Goal: Task Accomplishment & Management: Use online tool/utility

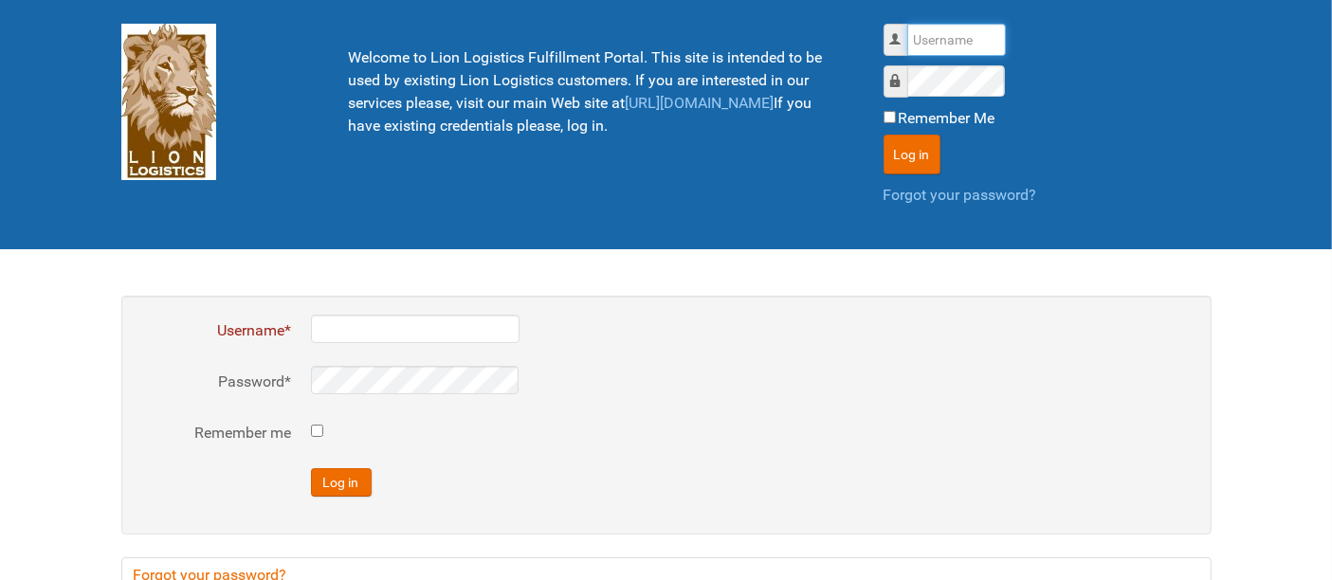
click at [925, 46] on input "Username" at bounding box center [956, 40] width 99 height 32
type input "al"
click at [884, 135] on button "Log in" at bounding box center [912, 155] width 57 height 40
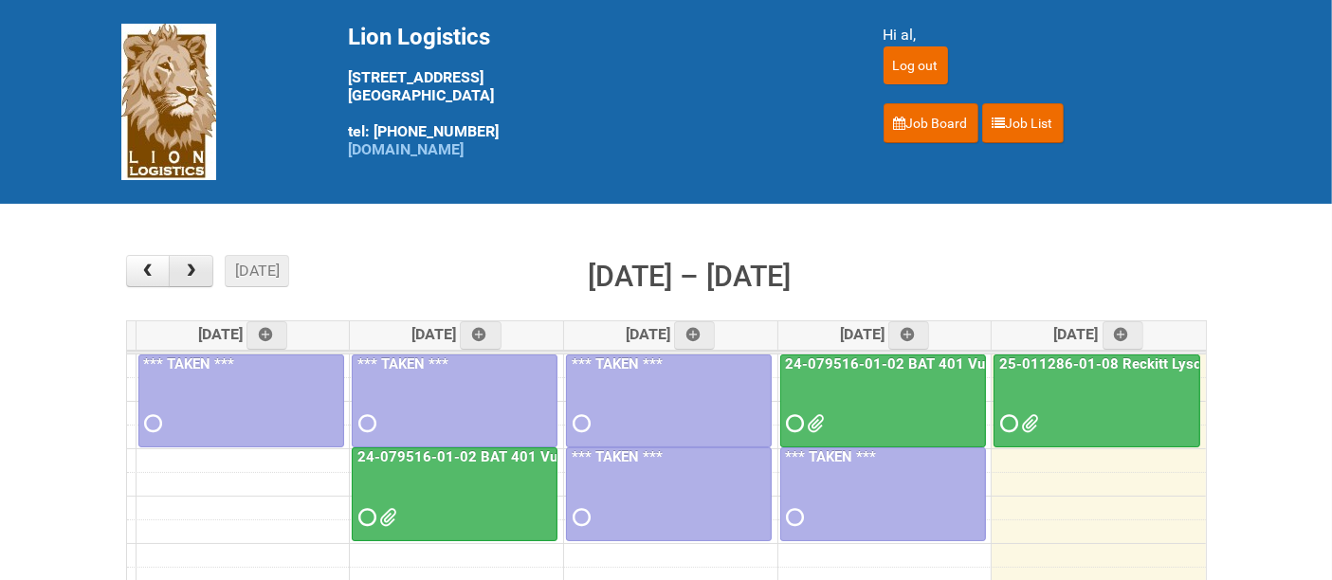
click at [188, 277] on span "button" at bounding box center [191, 271] width 18 height 15
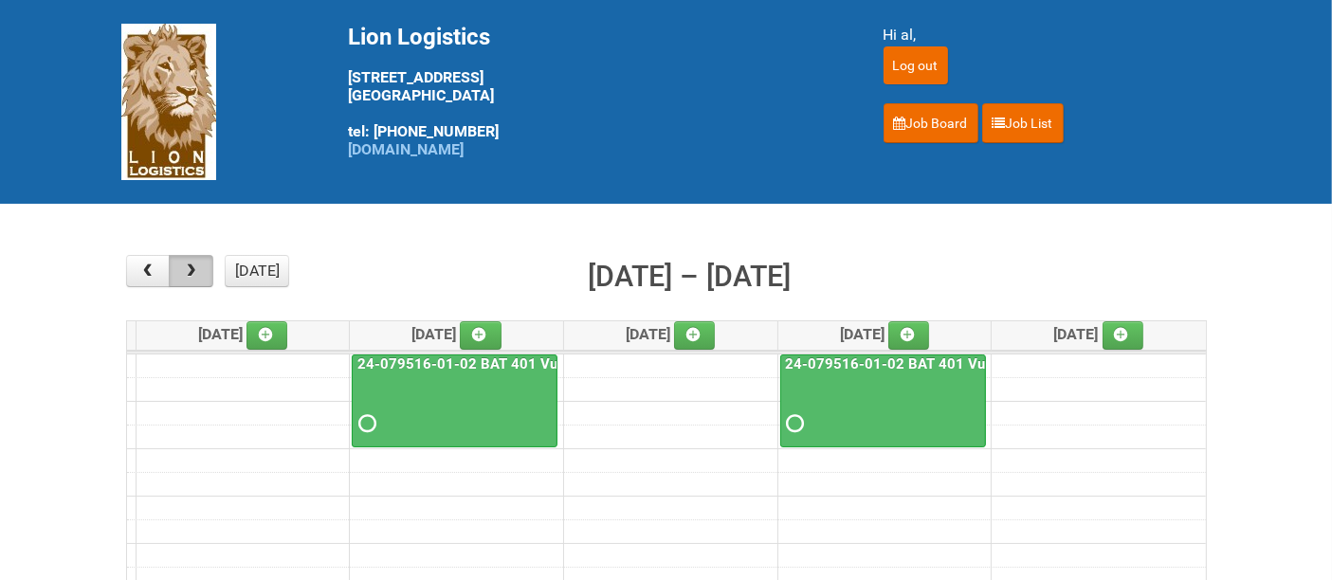
click at [188, 276] on span "button" at bounding box center [191, 271] width 18 height 15
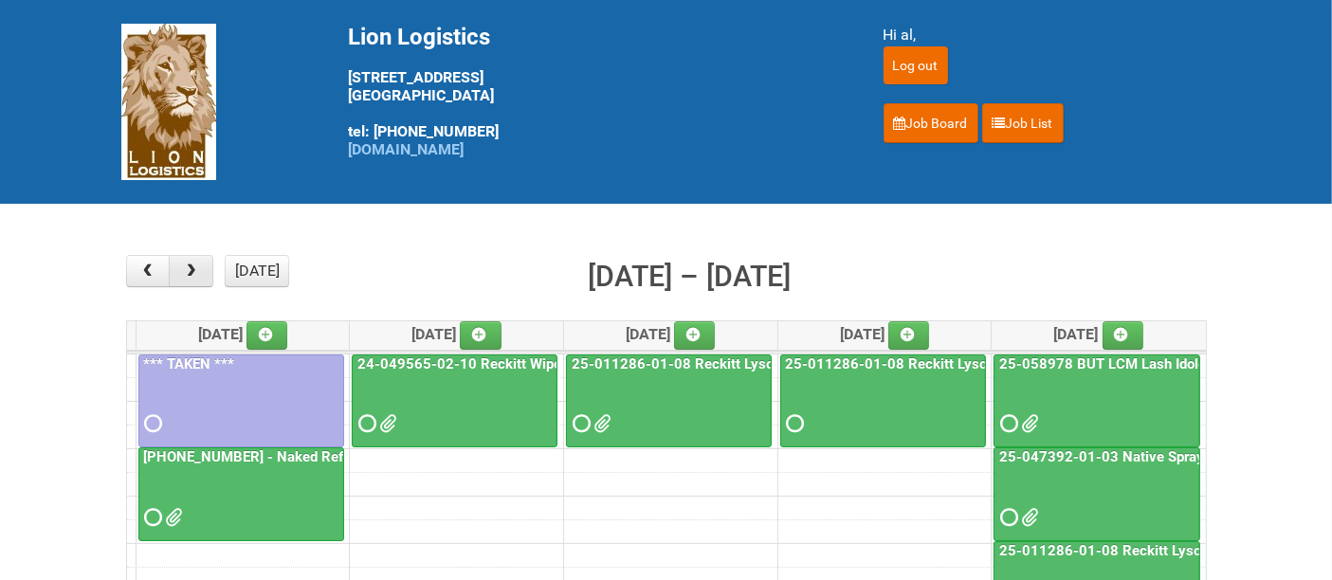
click at [188, 276] on span "button" at bounding box center [191, 271] width 18 height 15
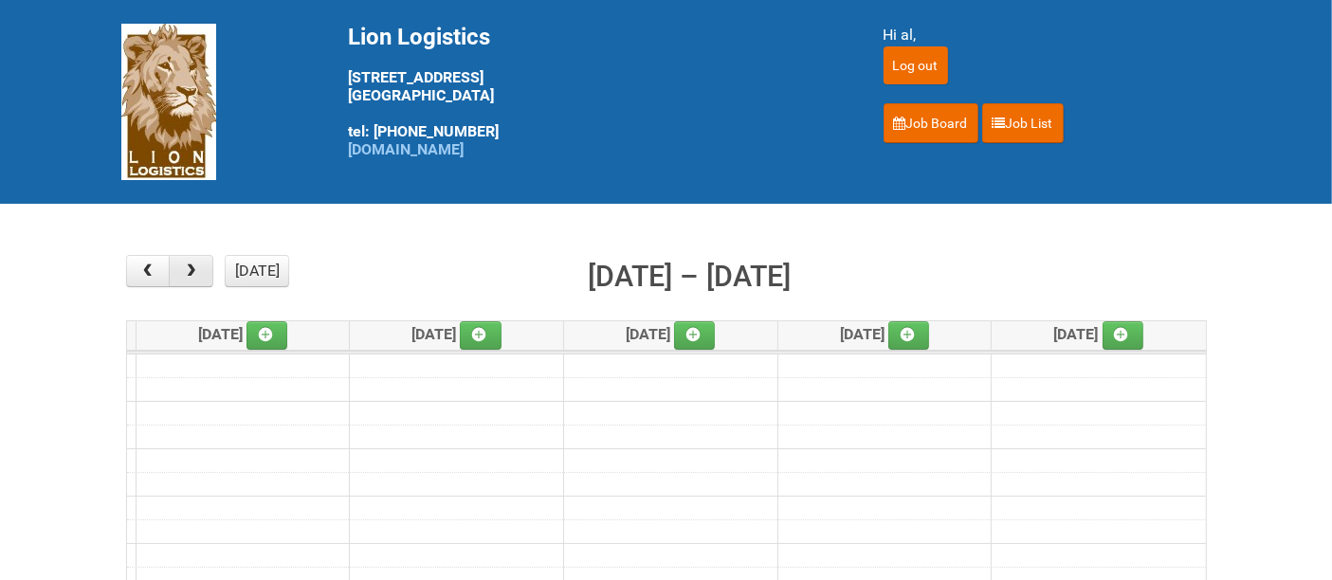
click at [188, 275] on span "button" at bounding box center [191, 271] width 18 height 15
click at [158, 269] on button "button" at bounding box center [148, 271] width 45 height 32
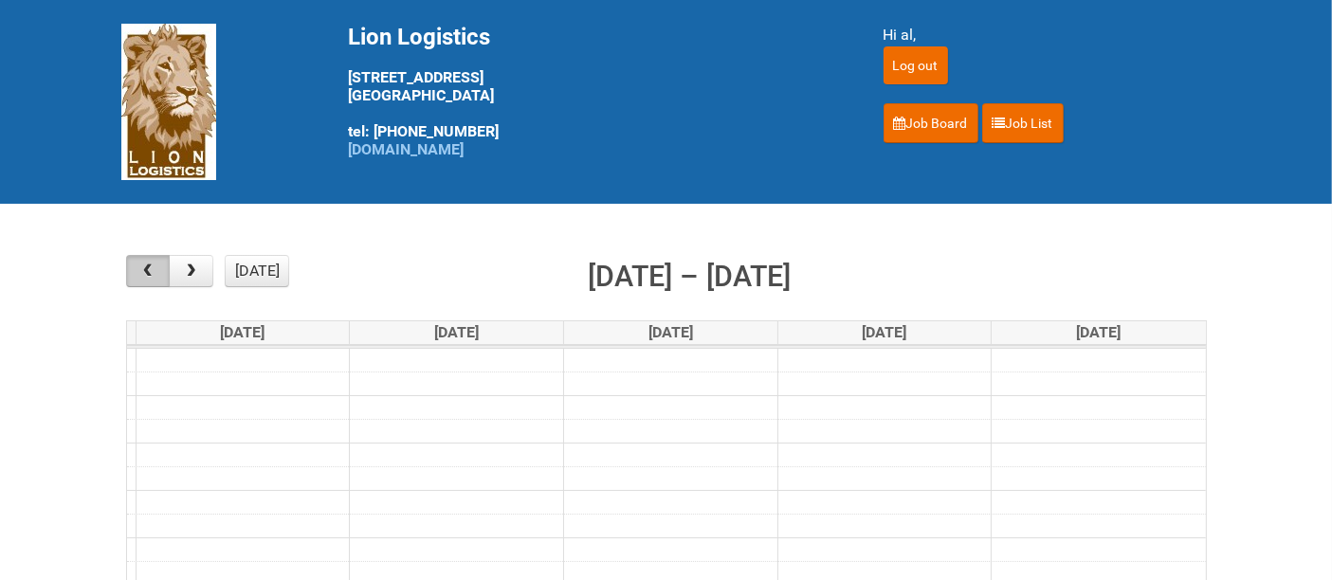
click at [158, 269] on button "button" at bounding box center [148, 271] width 45 height 32
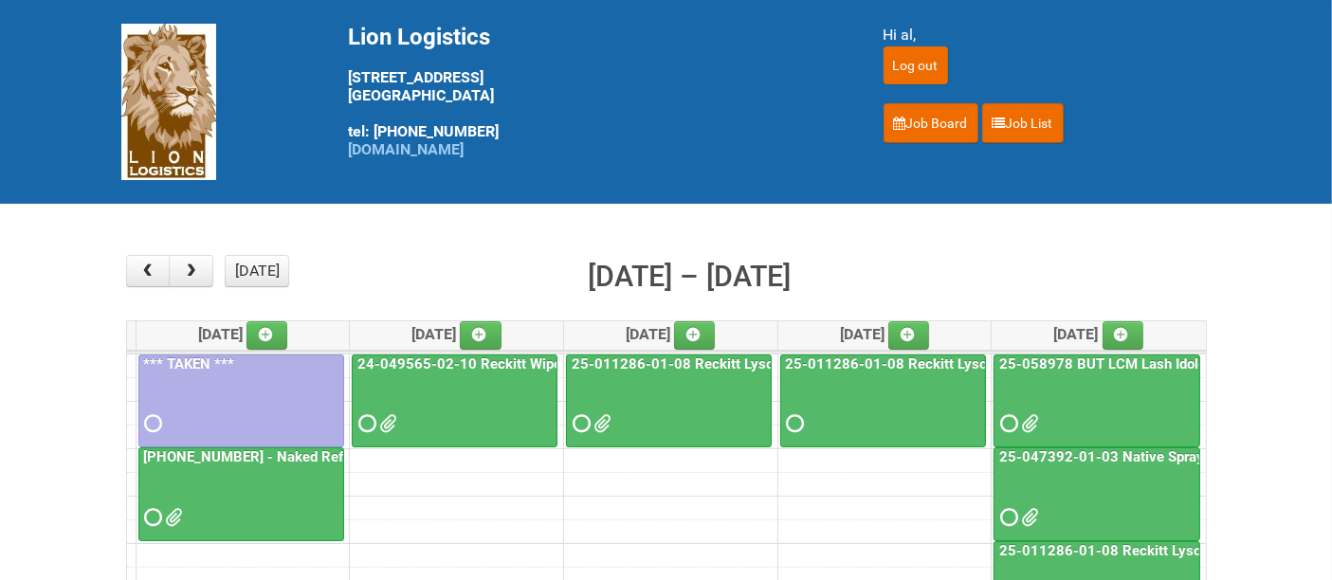
click at [1109, 393] on div at bounding box center [1097, 407] width 203 height 62
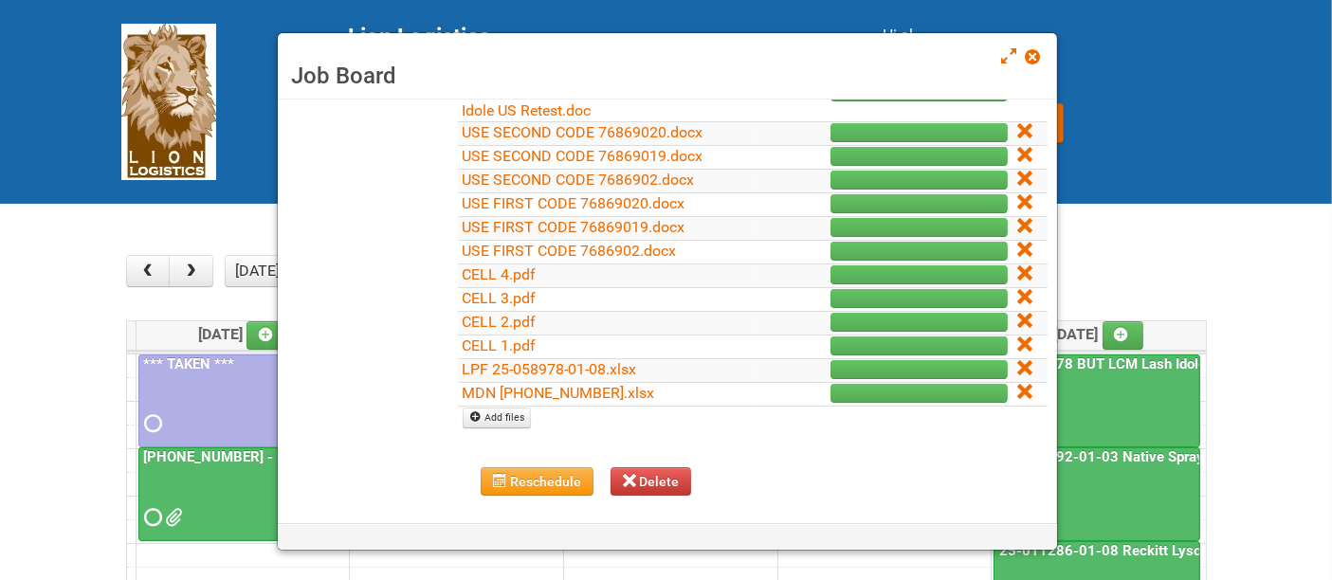
scroll to position [413, 0]
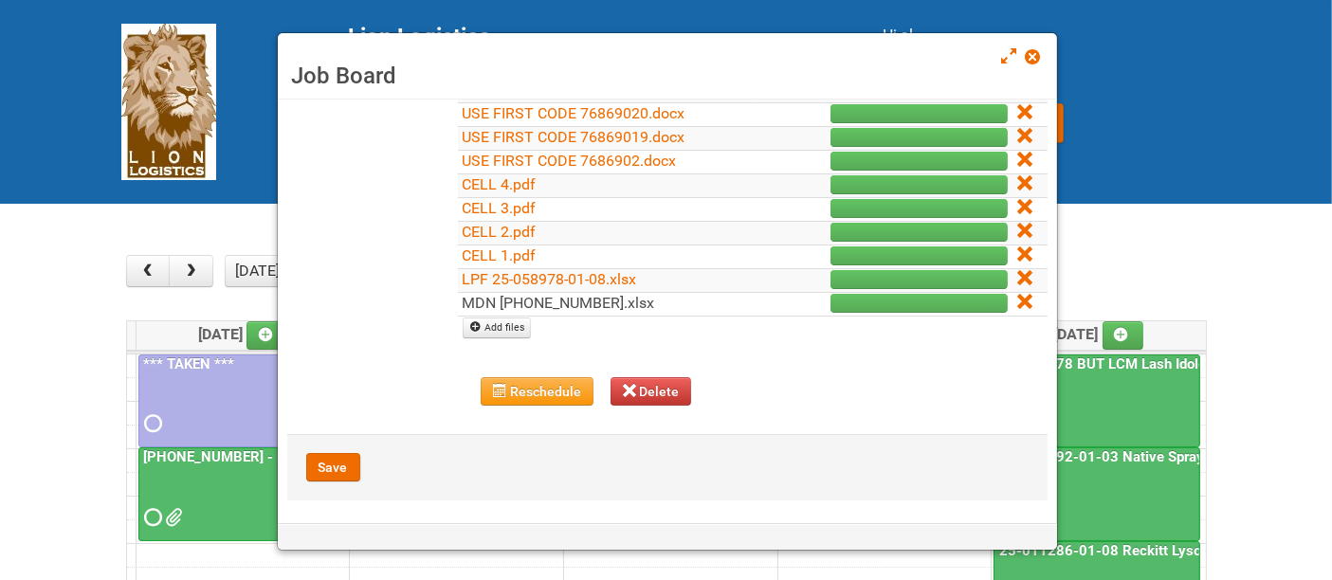
click at [633, 294] on link "MDN [PHONE_NUMBER].xlsx" at bounding box center [559, 303] width 192 height 18
